Goal: Find specific page/section: Find specific page/section

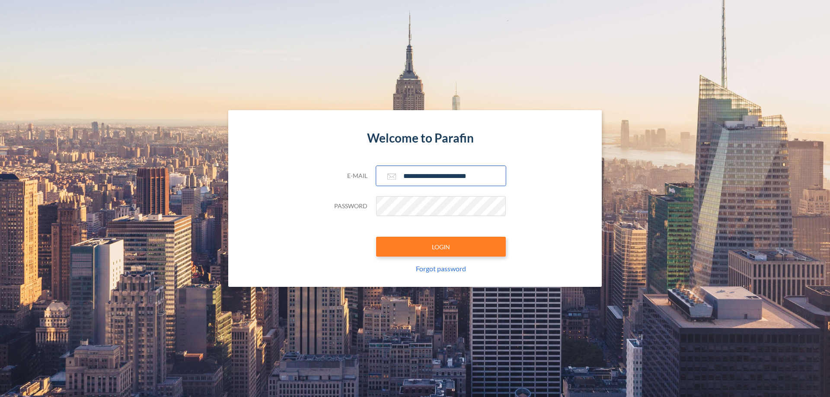
type input "**********"
click at [441, 247] on button "LOGIN" at bounding box center [441, 247] width 130 height 20
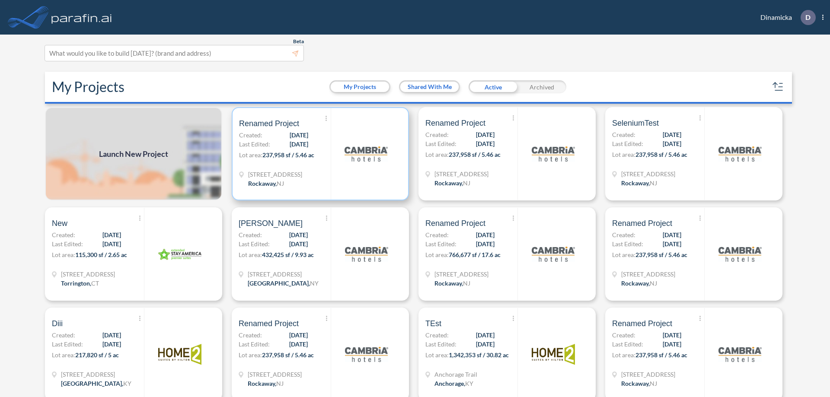
scroll to position [2, 0]
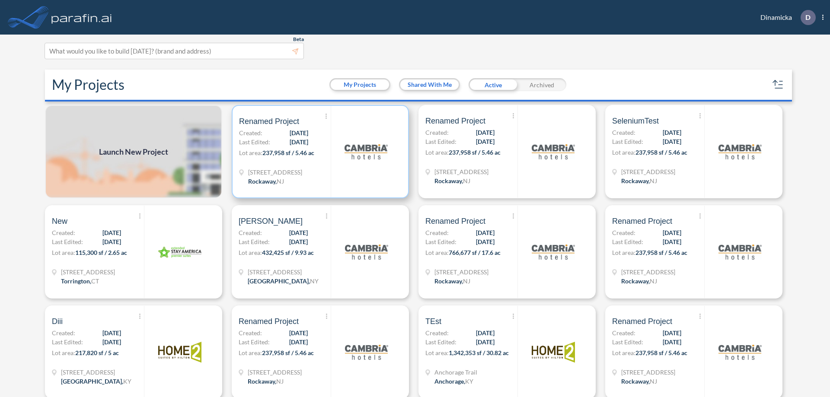
click at [318, 152] on p "Lot area: 237,958 sf / 5.46 ac" at bounding box center [285, 154] width 92 height 13
